Goal: Task Accomplishment & Management: Complete application form

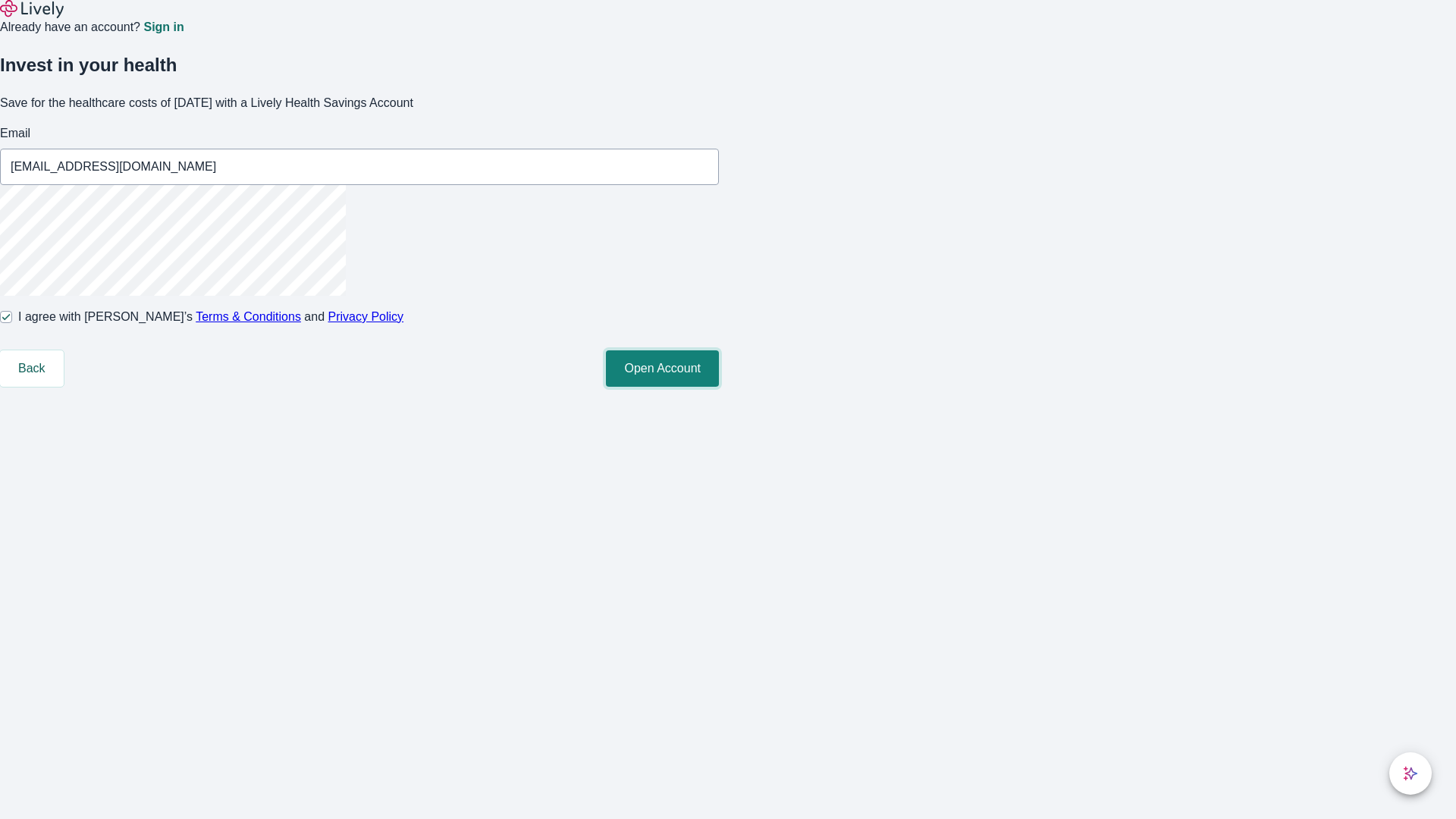
click at [719, 387] on button "Open Account" at bounding box center [662, 369] width 113 height 37
type input "[EMAIL_ADDRESS][DOMAIN_NAME]"
click at [12, 323] on input "I agree with Lively’s Terms & Conditions and Privacy Policy" at bounding box center [6, 317] width 12 height 12
checkbox input "false"
type input "[EMAIL_ADDRESS][DOMAIN_NAME]"
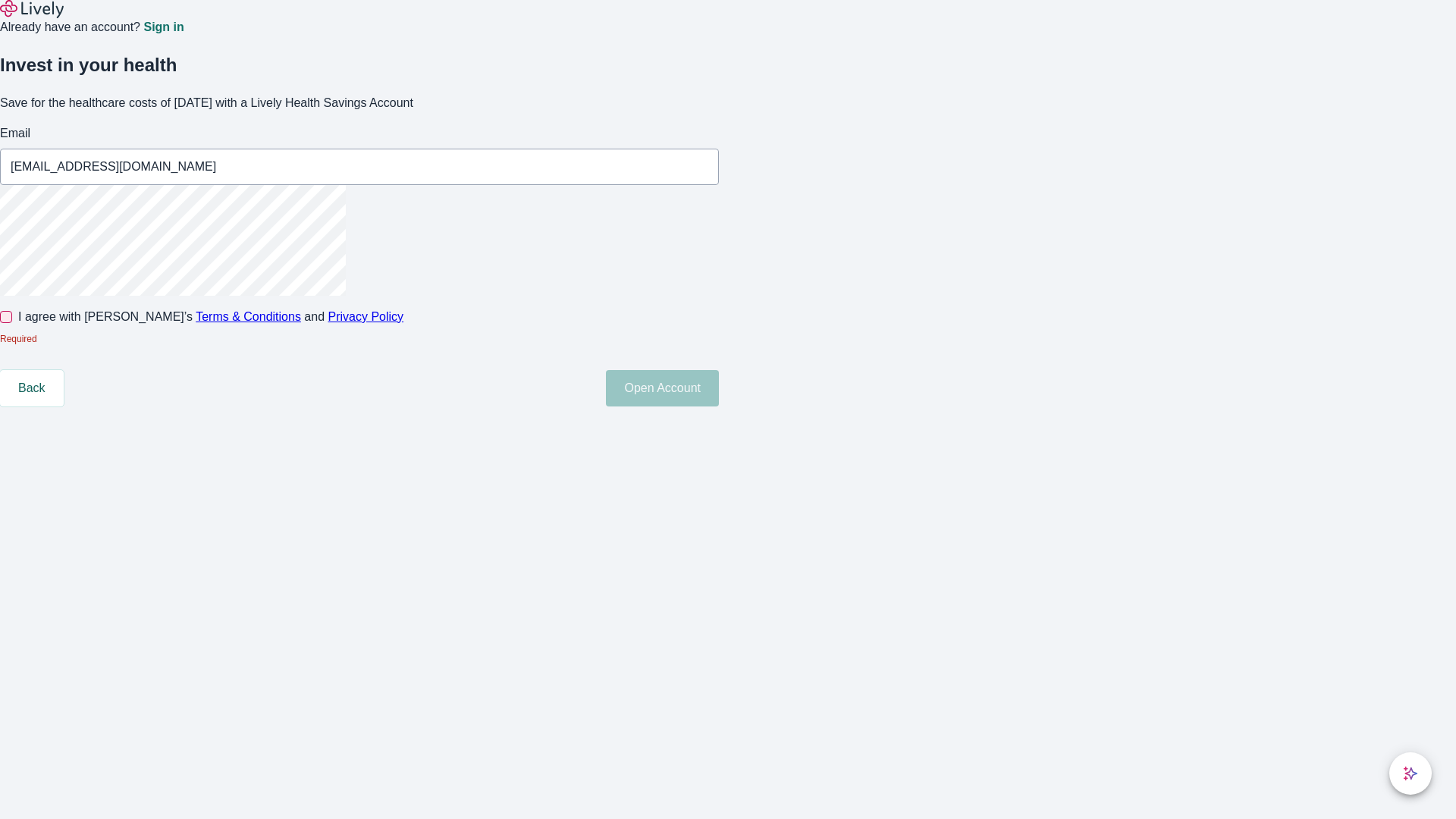
click at [12, 323] on input "I agree with Lively’s Terms & Conditions and Privacy Policy" at bounding box center [6, 317] width 12 height 12
checkbox input "true"
click at [719, 387] on button "Open Account" at bounding box center [662, 369] width 113 height 37
